Goal: Information Seeking & Learning: Learn about a topic

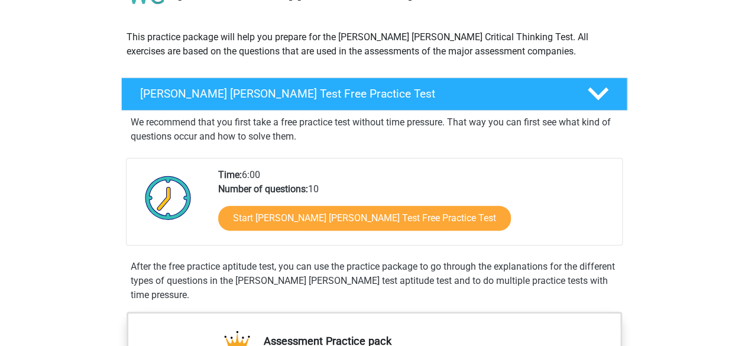
scroll to position [138, 0]
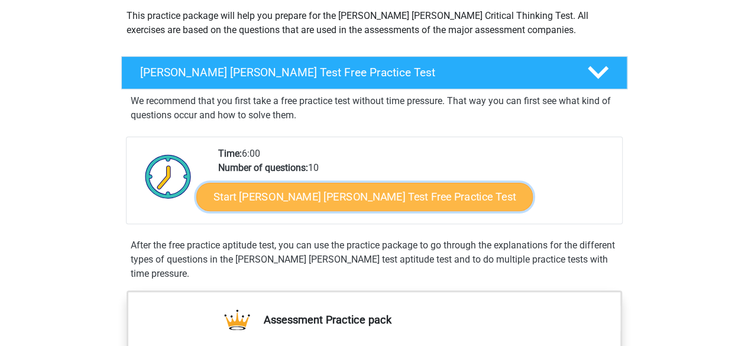
click at [350, 193] on link "Start [PERSON_NAME] [PERSON_NAME] Test Free Practice Test" at bounding box center [364, 197] width 336 height 28
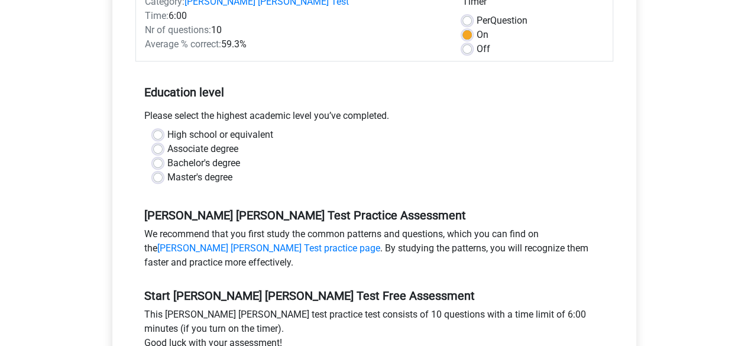
scroll to position [186, 0]
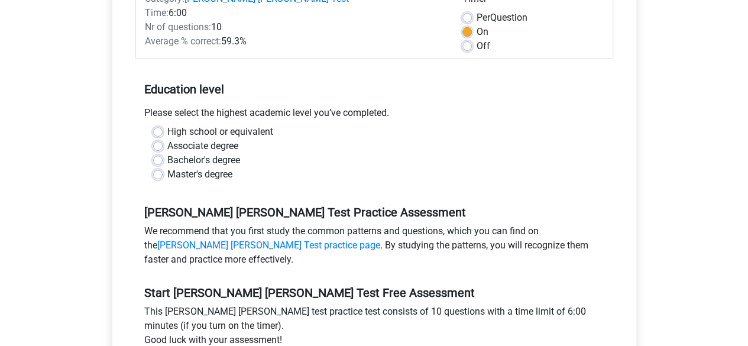
click at [167, 153] on label "Bachelor's degree" at bounding box center [203, 160] width 73 height 14
click at [155, 153] on input "Bachelor's degree" at bounding box center [157, 159] width 9 height 12
radio input "true"
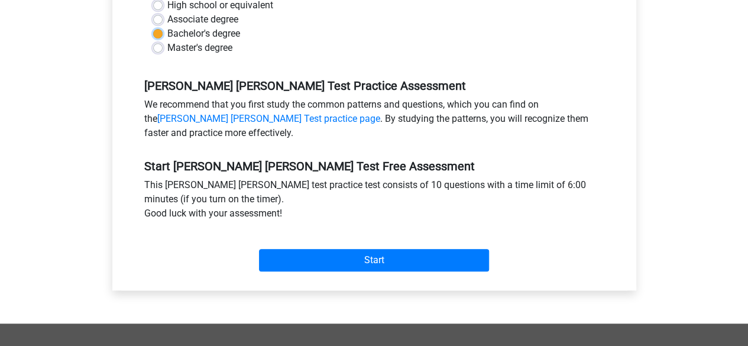
scroll to position [316, 0]
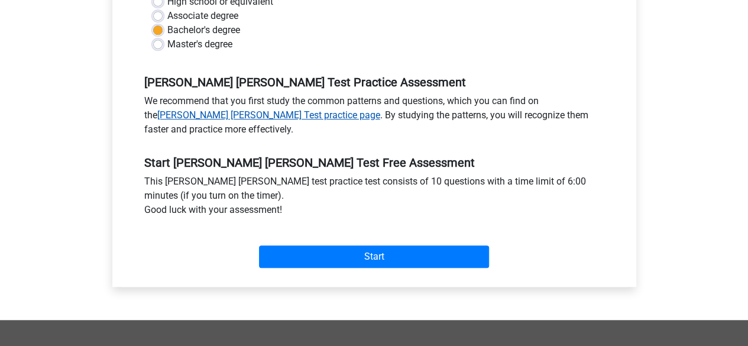
click at [229, 109] on link "Watson Glaser Test practice page" at bounding box center [268, 114] width 223 height 11
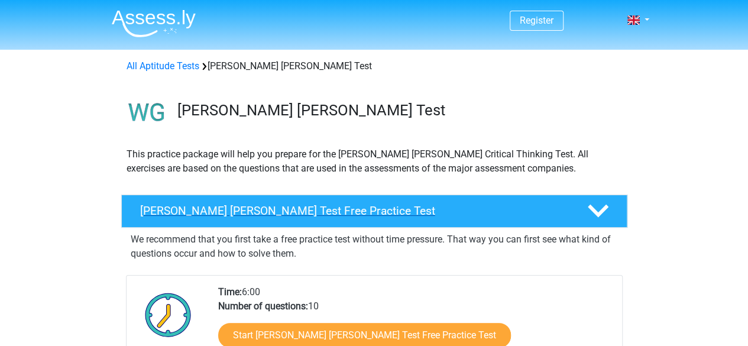
click at [307, 204] on h4 "Watson Glaser Test Free Practice Test" at bounding box center [354, 211] width 428 height 14
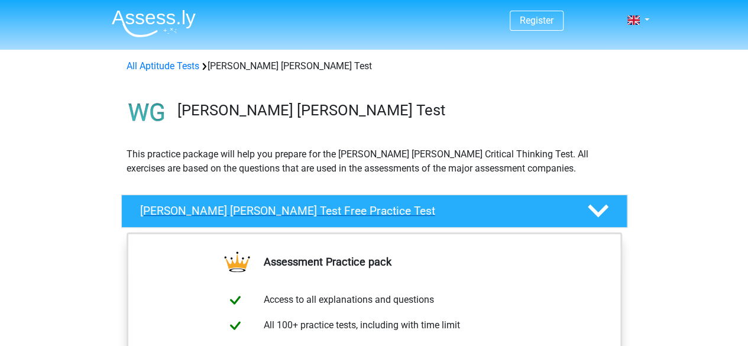
click at [307, 204] on h4 "Watson Glaser Test Free Practice Test" at bounding box center [354, 211] width 428 height 14
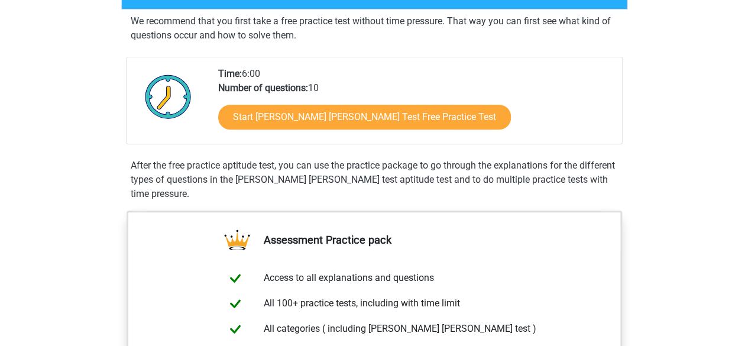
scroll to position [222, 0]
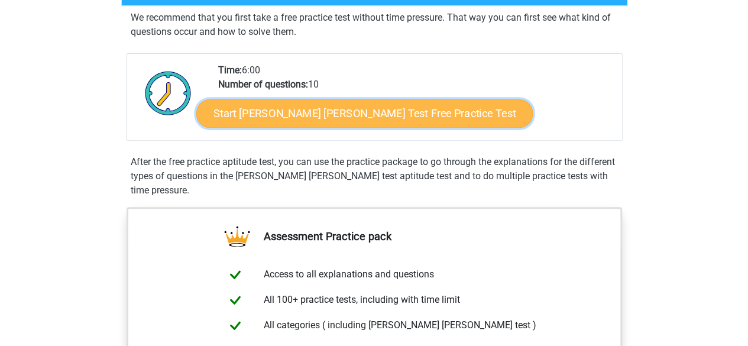
click at [356, 111] on link "Start Watson Glaser Test Free Practice Test" at bounding box center [364, 113] width 336 height 28
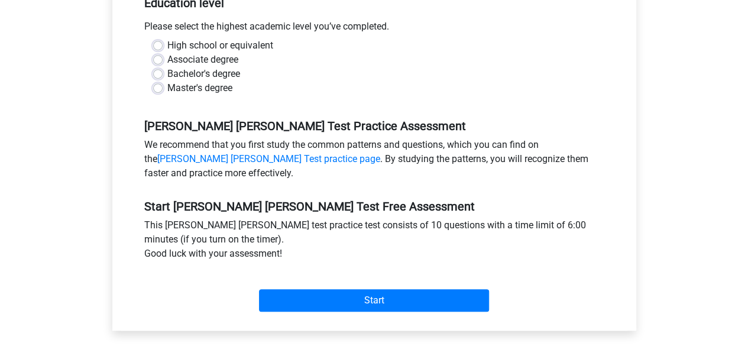
scroll to position [275, 0]
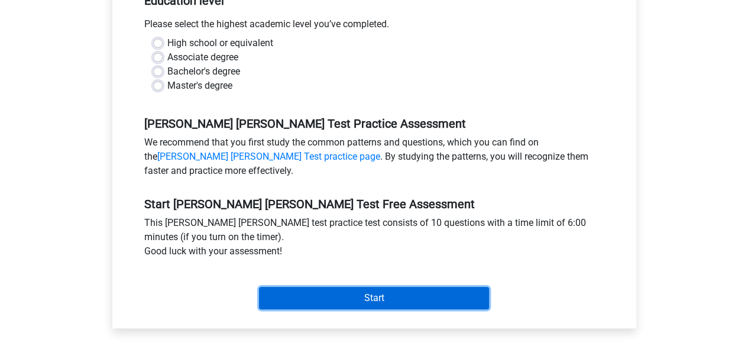
click at [397, 288] on input "Start" at bounding box center [374, 298] width 230 height 22
click at [374, 287] on input "Start" at bounding box center [374, 298] width 230 height 22
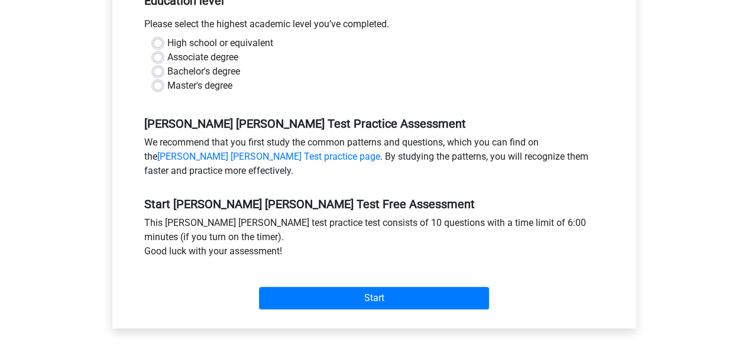
click at [317, 50] on div "Associate degree" at bounding box center [374, 57] width 442 height 14
click at [167, 64] on label "Bachelor's degree" at bounding box center [203, 71] width 73 height 14
click at [161, 64] on input "Bachelor's degree" at bounding box center [157, 70] width 9 height 12
radio input "true"
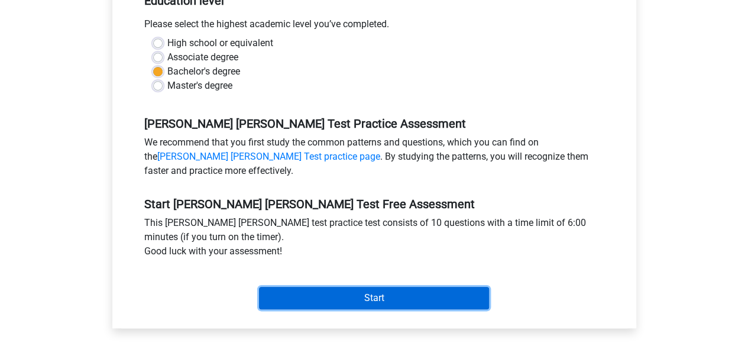
click at [365, 287] on input "Start" at bounding box center [374, 298] width 230 height 22
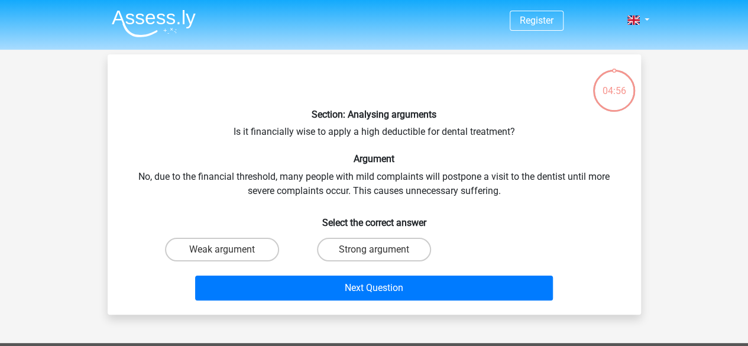
click at [227, 250] on input "Weak argument" at bounding box center [226, 253] width 8 height 8
radio input "true"
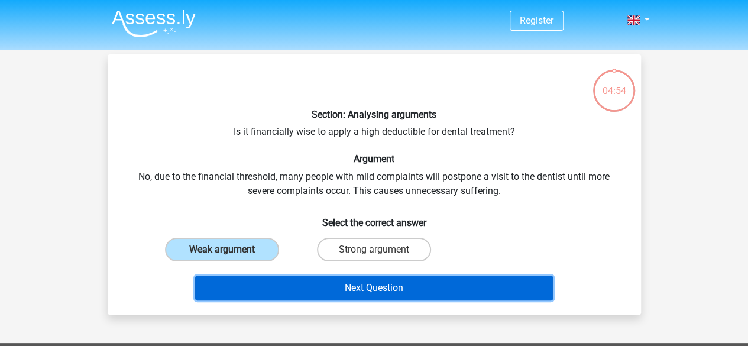
click at [332, 288] on button "Next Question" at bounding box center [374, 287] width 358 height 25
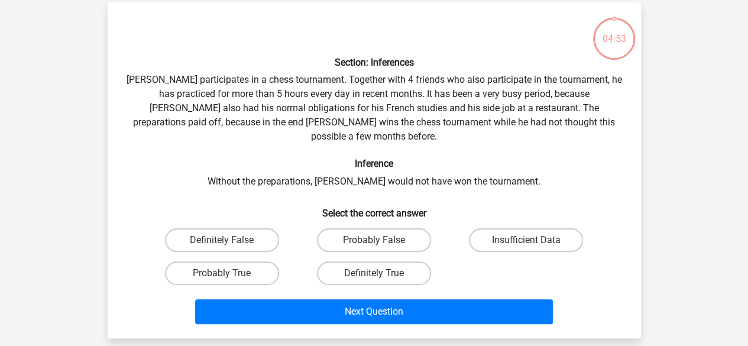
scroll to position [54, 0]
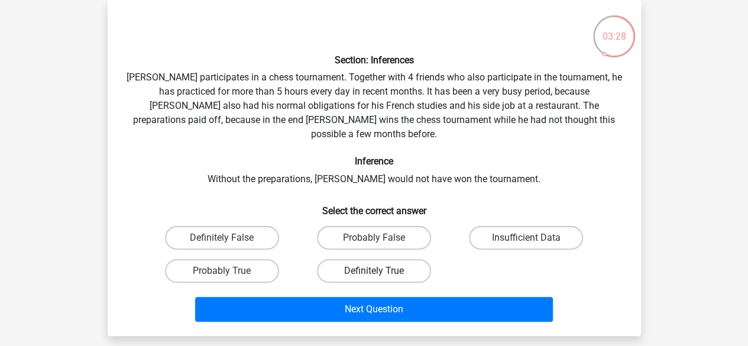
click at [364, 260] on label "Definitely True" at bounding box center [374, 271] width 114 height 24
click at [374, 271] on input "Definitely True" at bounding box center [378, 275] width 8 height 8
radio input "true"
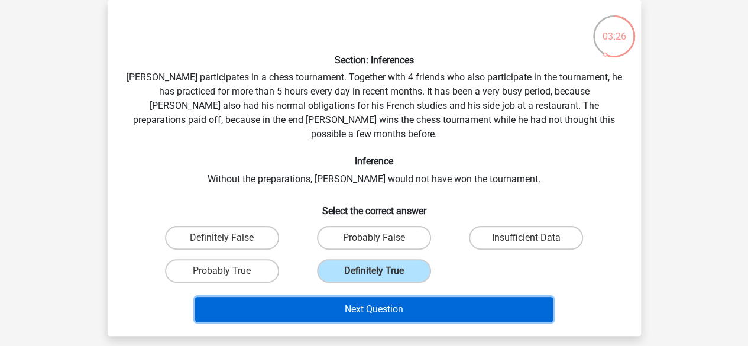
click at [365, 297] on button "Next Question" at bounding box center [374, 309] width 358 height 25
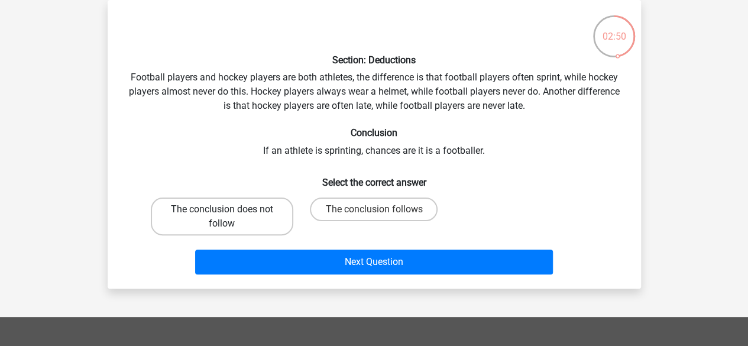
click at [229, 218] on label "The conclusion does not follow" at bounding box center [222, 216] width 142 height 38
click at [229, 217] on input "The conclusion does not follow" at bounding box center [226, 213] width 8 height 8
radio input "true"
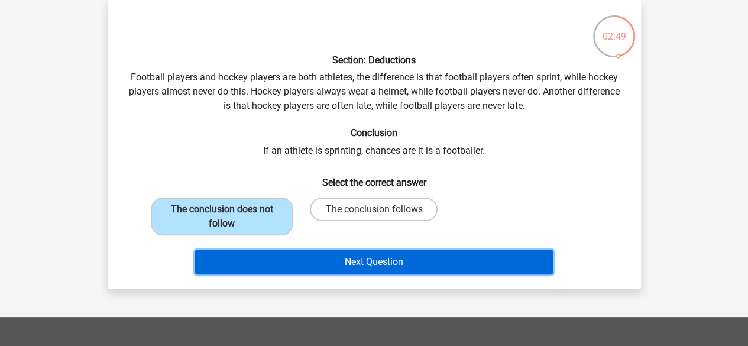
click at [391, 267] on button "Next Question" at bounding box center [374, 261] width 358 height 25
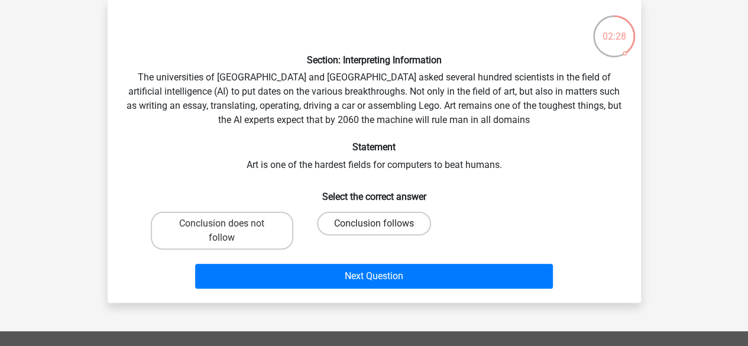
click at [381, 223] on label "Conclusion follows" at bounding box center [374, 224] width 114 height 24
click at [381, 223] on input "Conclusion follows" at bounding box center [378, 227] width 8 height 8
radio input "true"
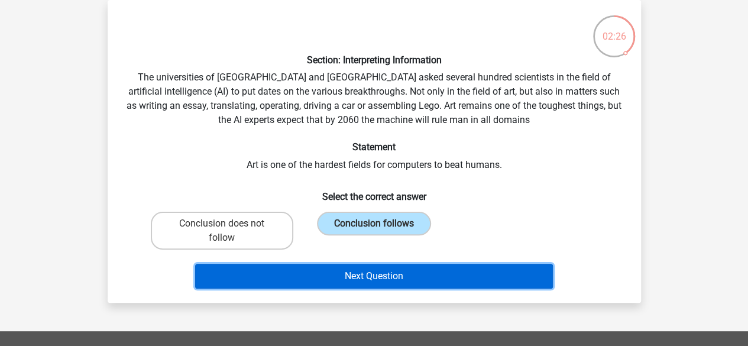
click at [377, 276] on button "Next Question" at bounding box center [374, 276] width 358 height 25
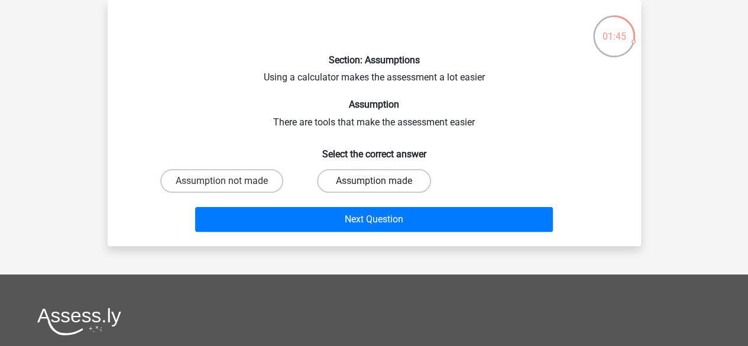
click at [371, 186] on label "Assumption made" at bounding box center [374, 181] width 114 height 24
click at [374, 186] on input "Assumption made" at bounding box center [378, 185] width 8 height 8
radio input "true"
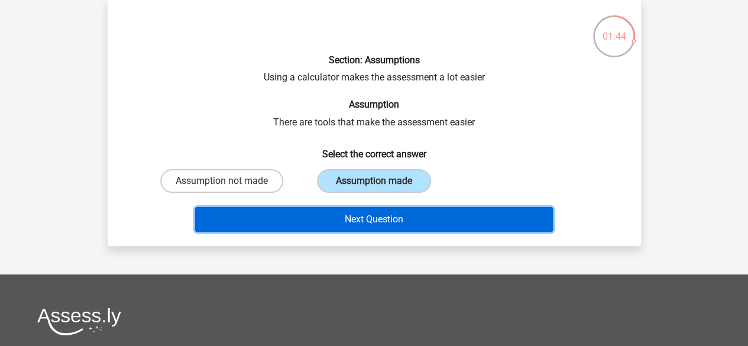
click at [378, 215] on button "Next Question" at bounding box center [374, 219] width 358 height 25
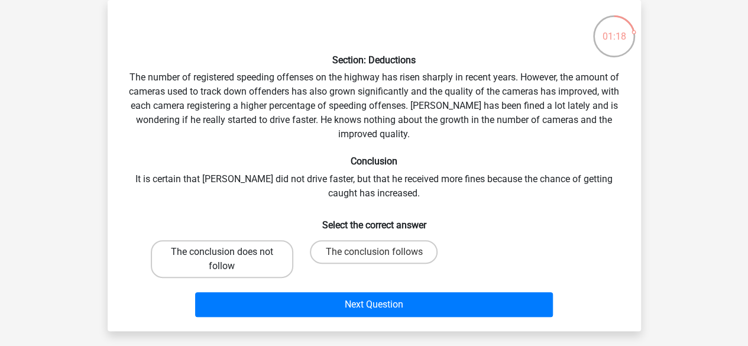
click at [246, 259] on label "The conclusion does not follow" at bounding box center [222, 259] width 142 height 38
click at [229, 259] on input "The conclusion does not follow" at bounding box center [226, 256] width 8 height 8
radio input "true"
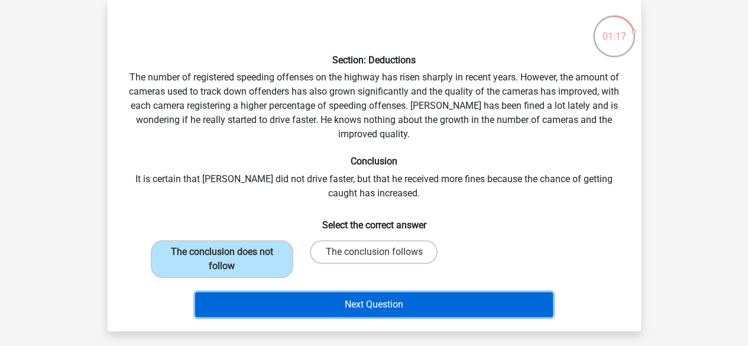
click at [385, 307] on button "Next Question" at bounding box center [374, 304] width 358 height 25
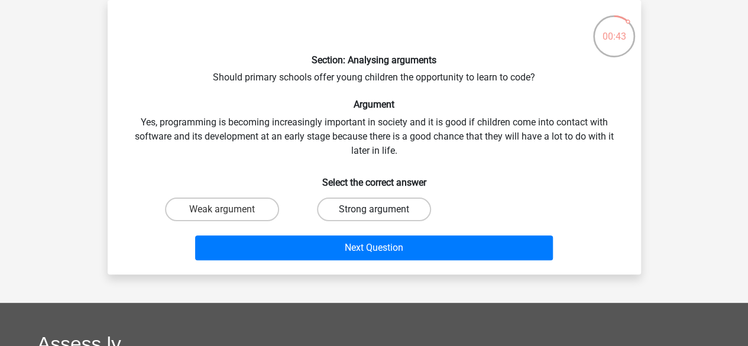
click at [360, 212] on label "Strong argument" at bounding box center [374, 209] width 114 height 24
click at [374, 212] on input "Strong argument" at bounding box center [378, 213] width 8 height 8
radio input "true"
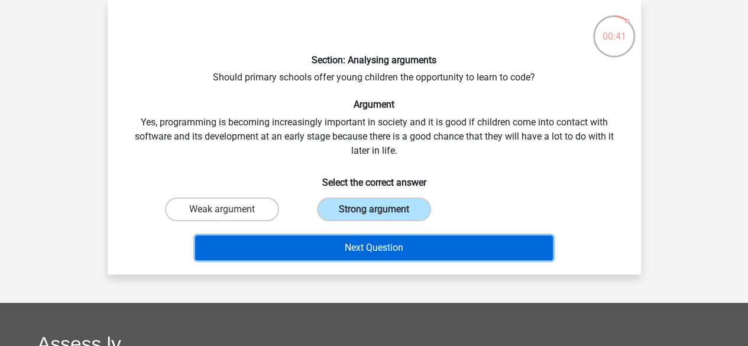
click at [363, 246] on button "Next Question" at bounding box center [374, 247] width 358 height 25
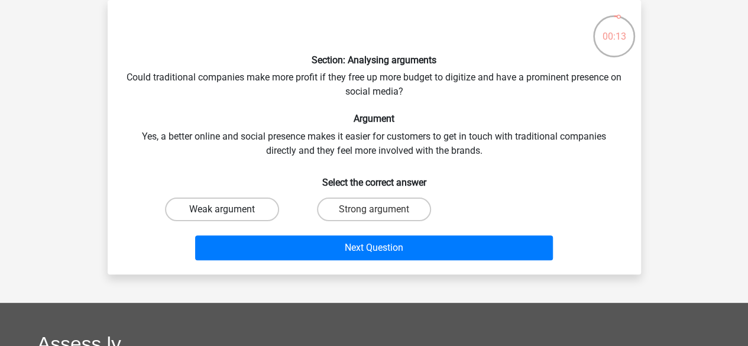
click at [238, 212] on label "Weak argument" at bounding box center [222, 209] width 114 height 24
click at [229, 212] on input "Weak argument" at bounding box center [226, 213] width 8 height 8
radio input "true"
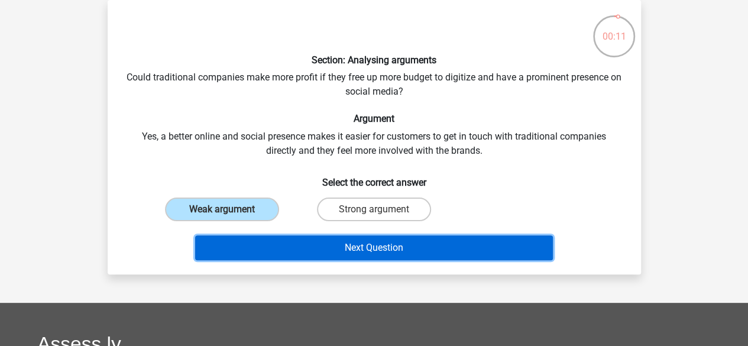
click at [346, 246] on button "Next Question" at bounding box center [374, 247] width 358 height 25
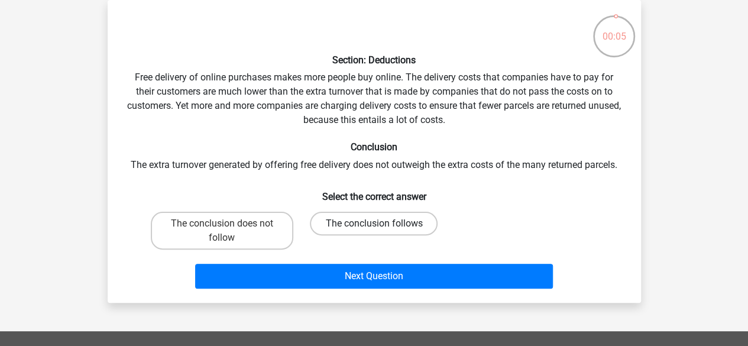
click at [369, 225] on label "The conclusion follows" at bounding box center [374, 224] width 128 height 24
click at [374, 225] on input "The conclusion follows" at bounding box center [378, 227] width 8 height 8
radio input "true"
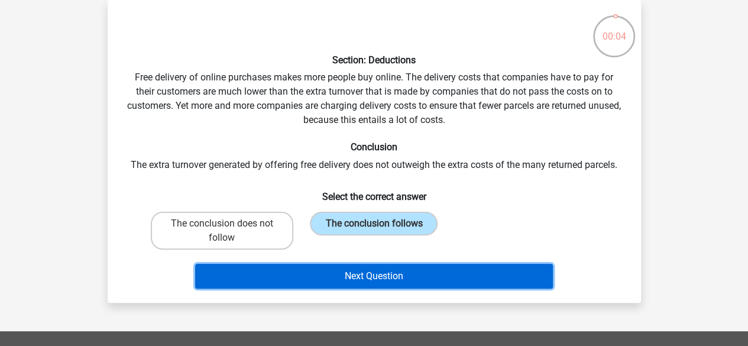
click at [371, 275] on button "Next Question" at bounding box center [374, 276] width 358 height 25
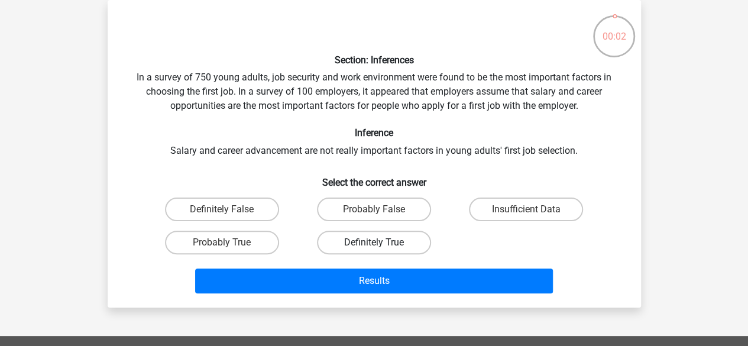
click at [368, 243] on label "Definitely True" at bounding box center [374, 243] width 114 height 24
click at [374, 243] on input "Definitely True" at bounding box center [378, 246] width 8 height 8
radio input "true"
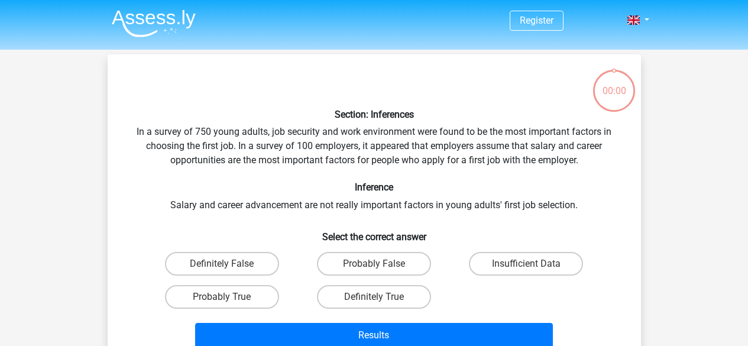
scroll to position [54, 0]
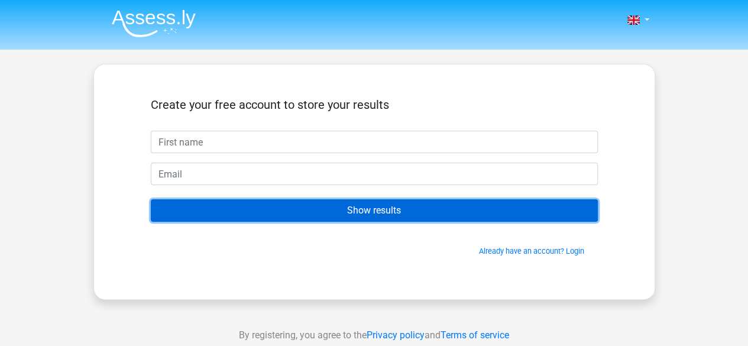
click at [421, 219] on input "Show results" at bounding box center [374, 210] width 447 height 22
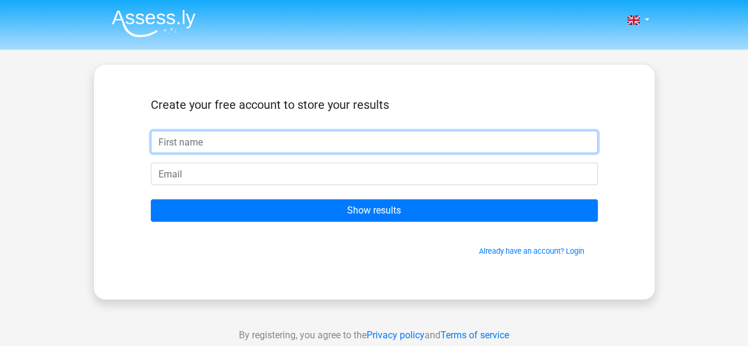
click at [202, 137] on input "text" at bounding box center [374, 142] width 447 height 22
type input "a"
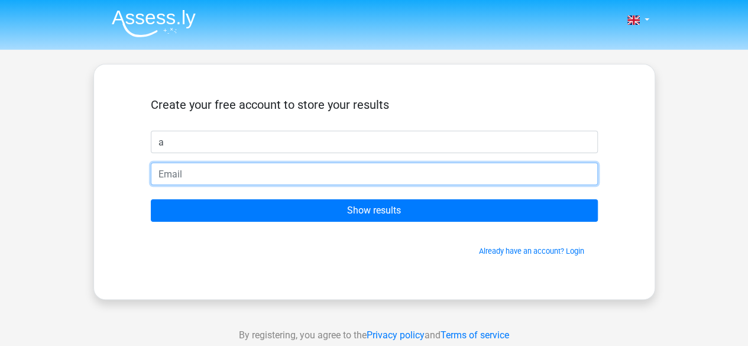
click at [203, 171] on input "email" at bounding box center [374, 174] width 447 height 22
type input "[EMAIL_ADDRESS][DOMAIN_NAME]"
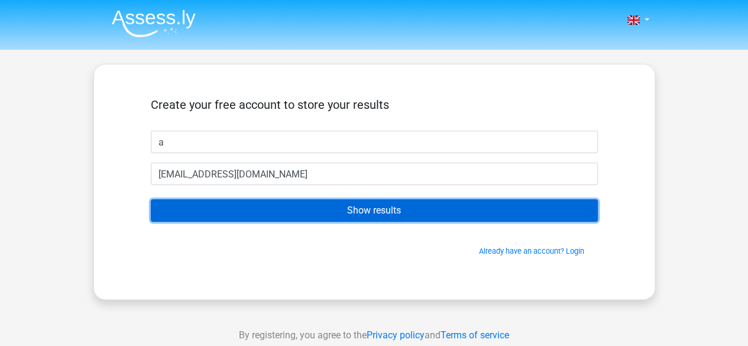
click at [339, 212] on input "Show results" at bounding box center [374, 210] width 447 height 22
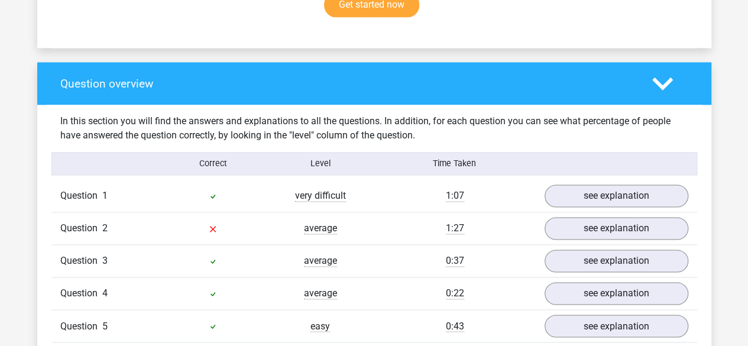
scroll to position [833, 0]
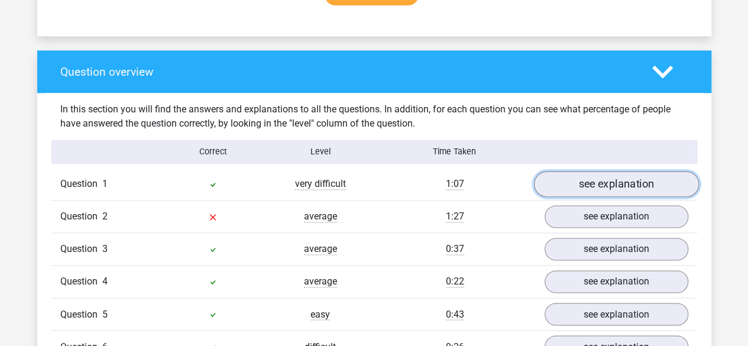
click at [623, 171] on link "see explanation" at bounding box center [615, 184] width 165 height 26
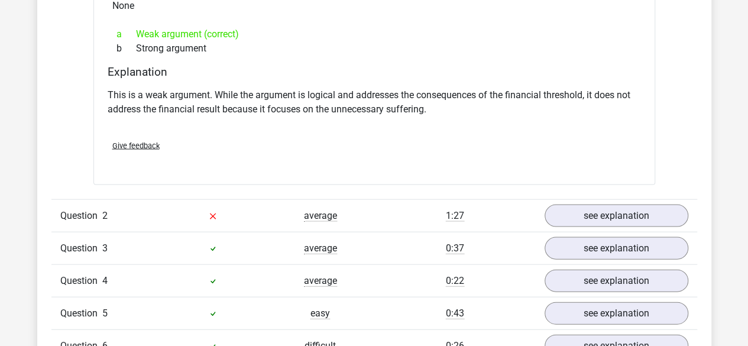
scroll to position [1154, 0]
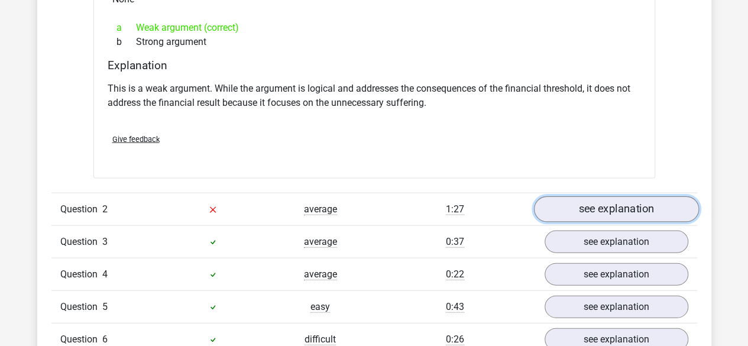
click at [621, 197] on link "see explanation" at bounding box center [615, 209] width 165 height 26
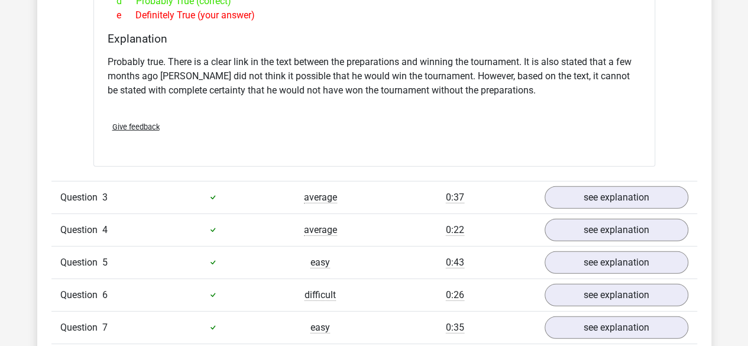
scroll to position [1588, 0]
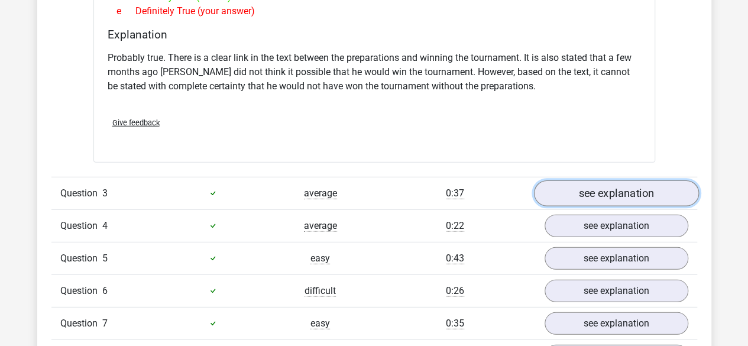
click at [615, 185] on link "see explanation" at bounding box center [615, 193] width 165 height 26
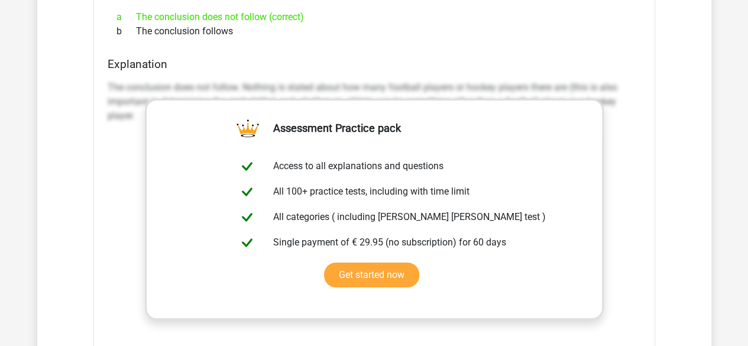
scroll to position [1933, 0]
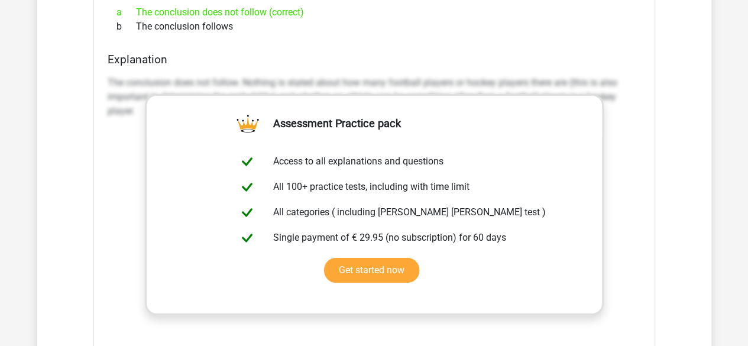
drag, startPoint x: 641, startPoint y: 143, endPoint x: 636, endPoint y: 104, distance: 39.3
click at [636, 104] on div "Explanation The conclusion does not follow. Nothing is stated about how many fo…" at bounding box center [374, 239] width 543 height 373
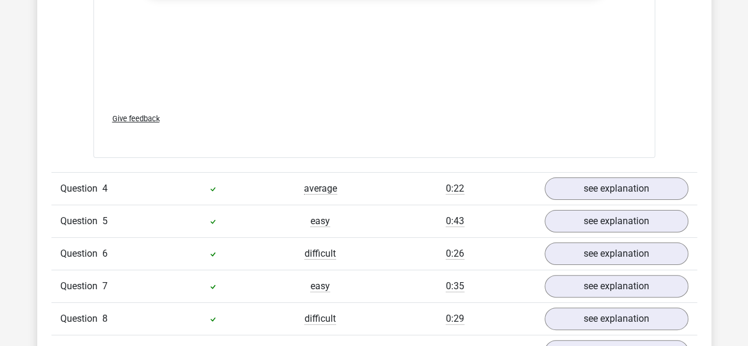
scroll to position [2293, 0]
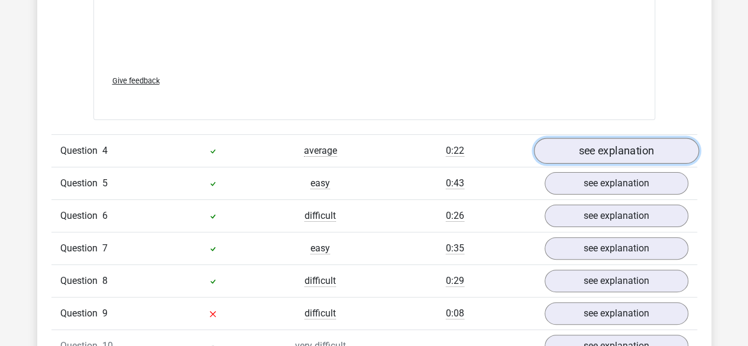
click at [620, 141] on link "see explanation" at bounding box center [615, 151] width 165 height 26
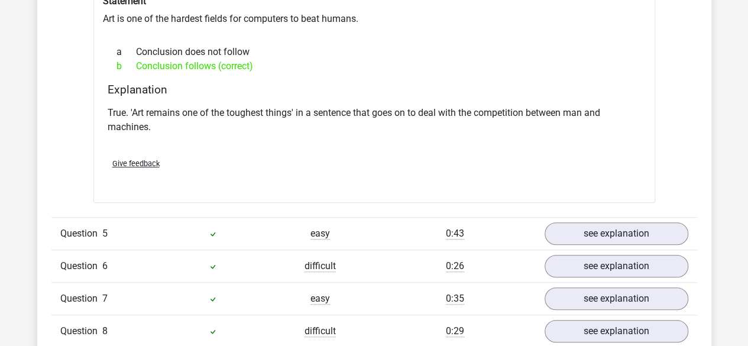
scroll to position [2580, 0]
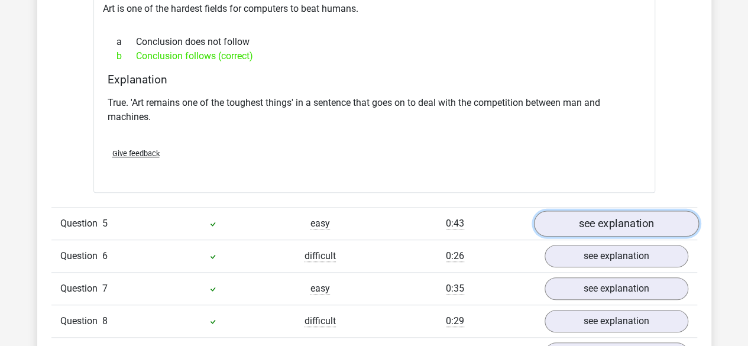
click at [634, 212] on link "see explanation" at bounding box center [615, 223] width 165 height 26
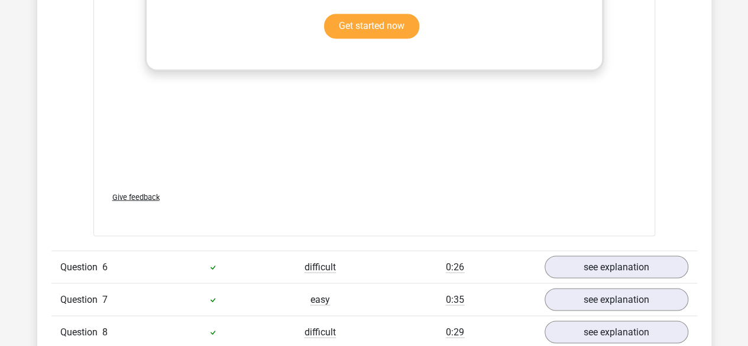
scroll to position [3171, 0]
click at [635, 254] on link "see explanation" at bounding box center [615, 267] width 165 height 26
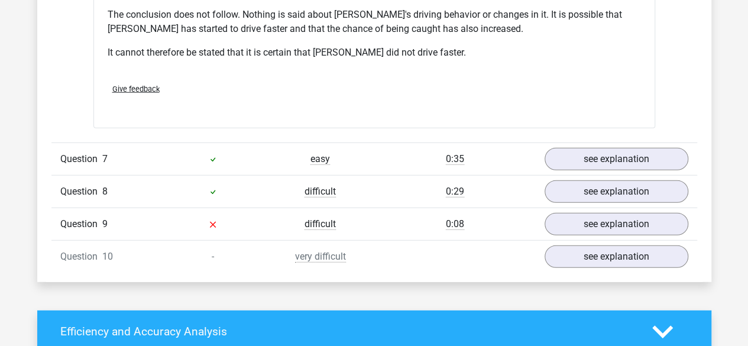
scroll to position [3748, 0]
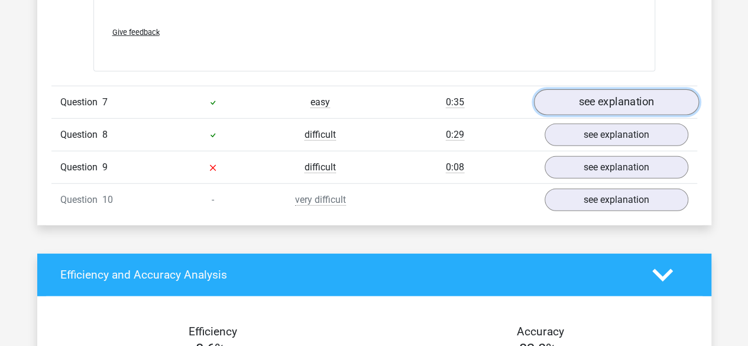
click at [629, 89] on link "see explanation" at bounding box center [615, 102] width 165 height 26
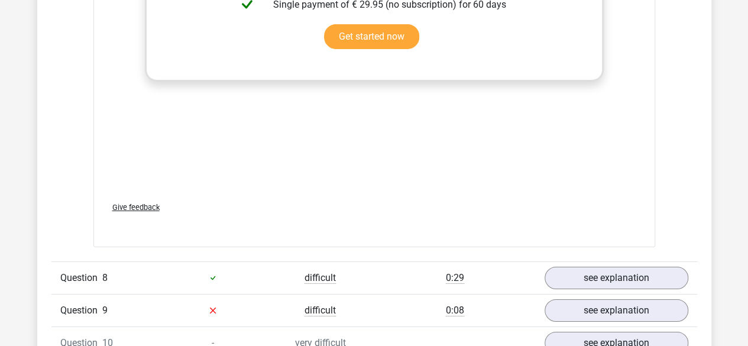
scroll to position [4285, 0]
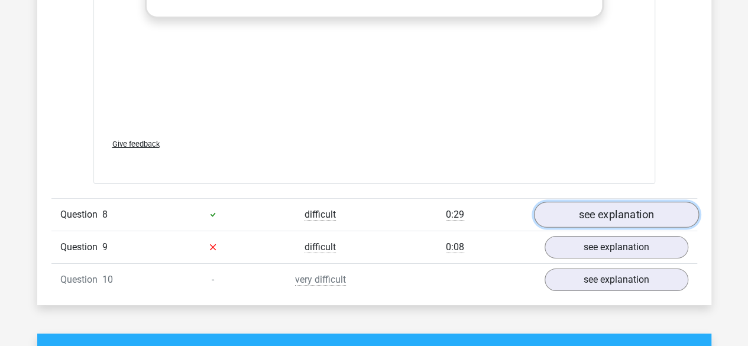
click at [594, 202] on link "see explanation" at bounding box center [615, 215] width 165 height 26
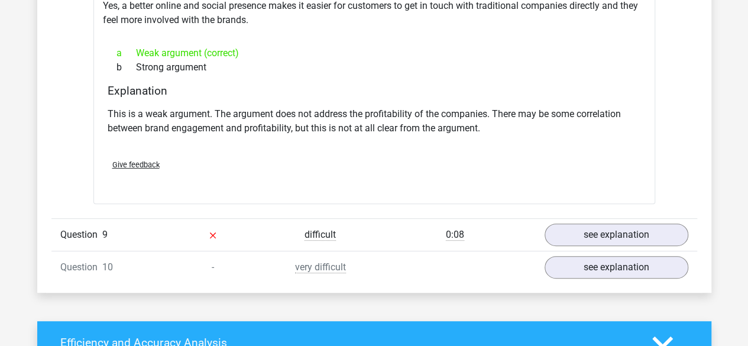
scroll to position [4632, 0]
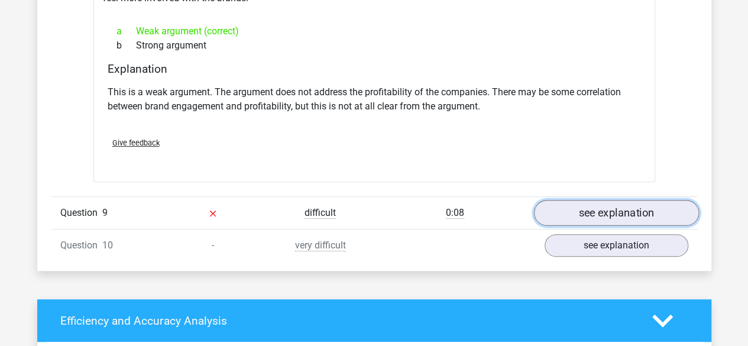
click at [618, 200] on link "see explanation" at bounding box center [615, 213] width 165 height 26
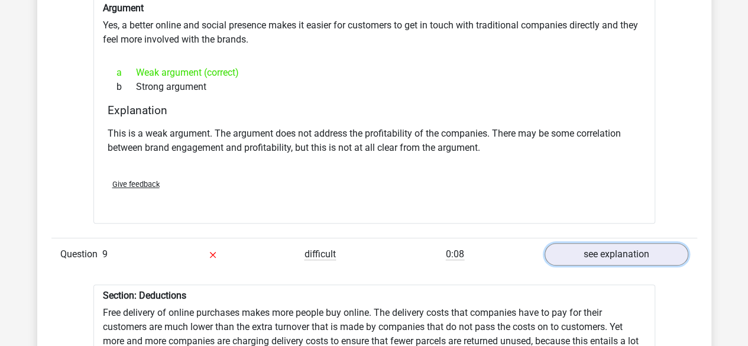
scroll to position [4585, 0]
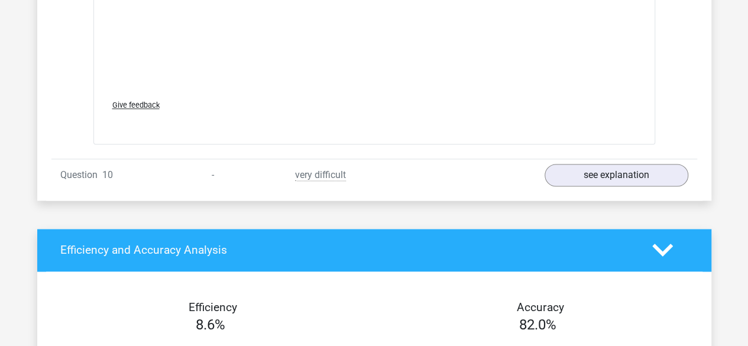
scroll to position [5363, 0]
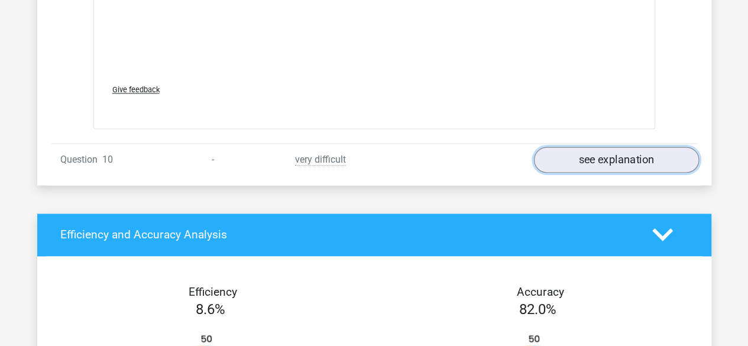
click at [628, 147] on link "see explanation" at bounding box center [615, 160] width 165 height 26
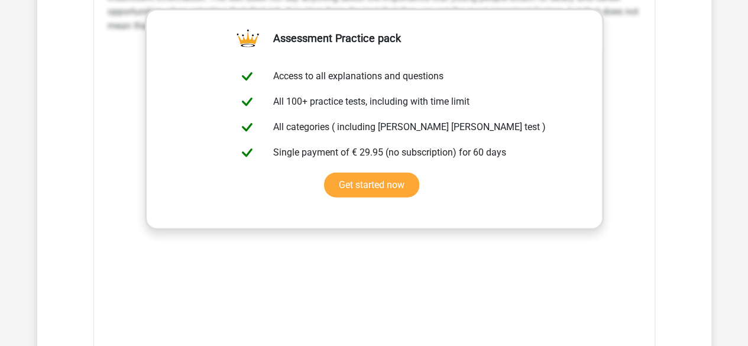
scroll to position [5812, 0]
